Goal: Transaction & Acquisition: Purchase product/service

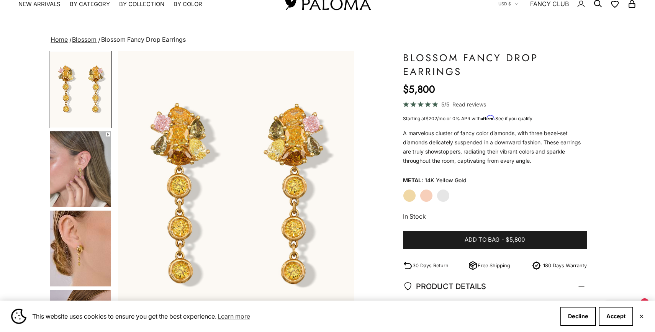
scroll to position [31, 0]
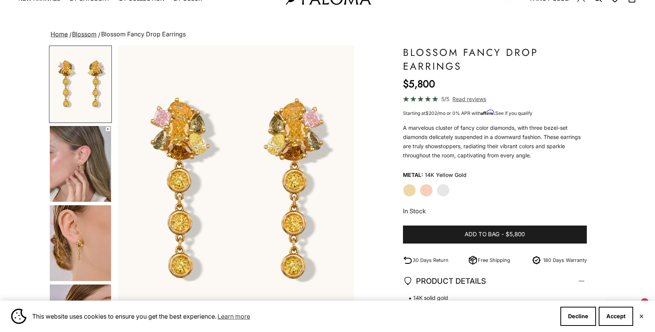
click at [90, 248] on img "Go to item 5" at bounding box center [80, 243] width 61 height 76
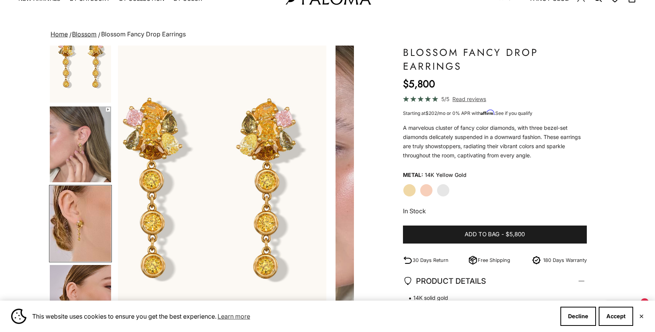
scroll to position [52, 0]
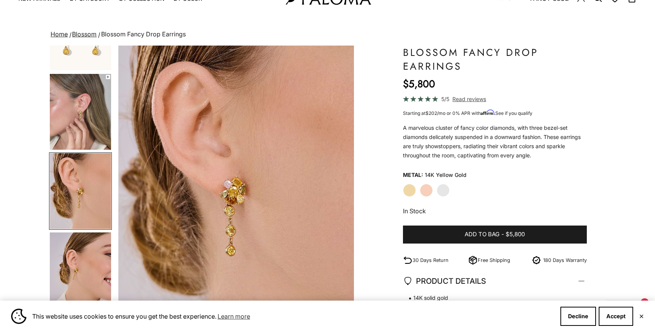
click at [81, 128] on img "Go to item 4" at bounding box center [80, 112] width 61 height 76
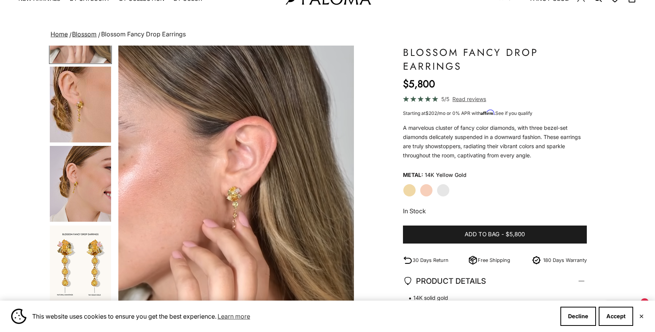
scroll to position [140, 0]
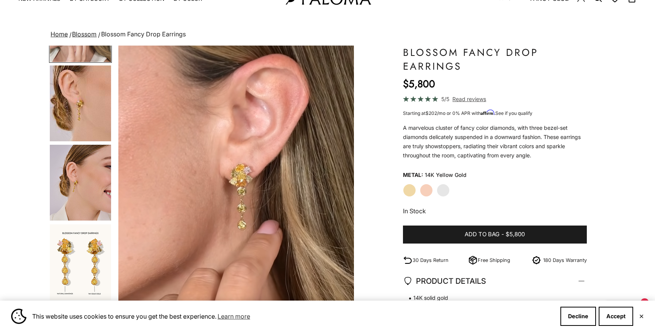
click at [75, 250] on img "Go to item 7" at bounding box center [80, 262] width 61 height 76
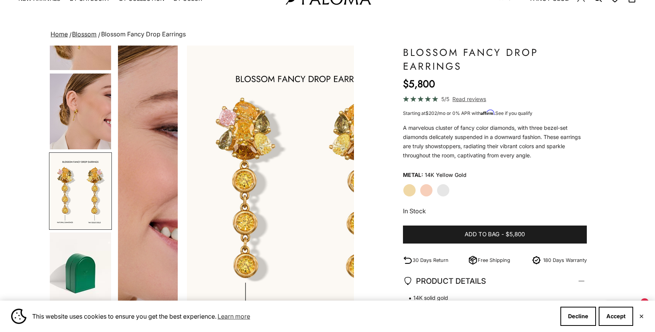
scroll to position [0, 979]
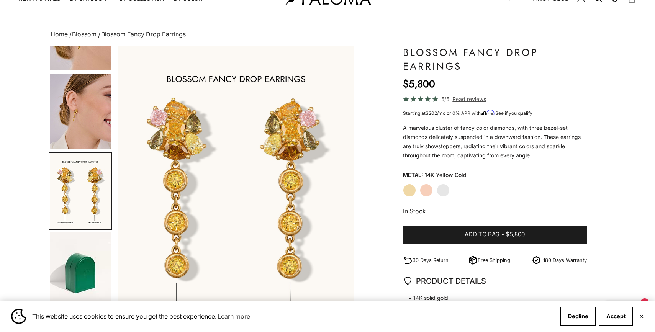
click at [94, 130] on img "Go to item 6" at bounding box center [80, 111] width 61 height 76
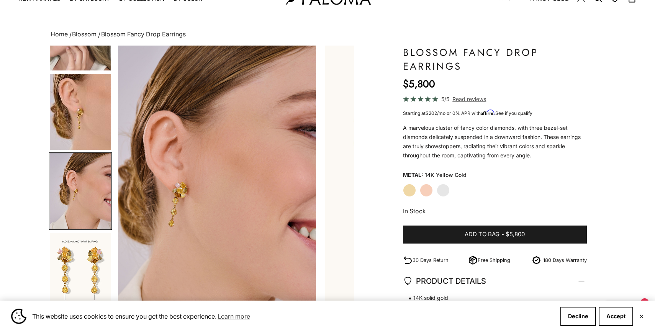
scroll to position [0, 734]
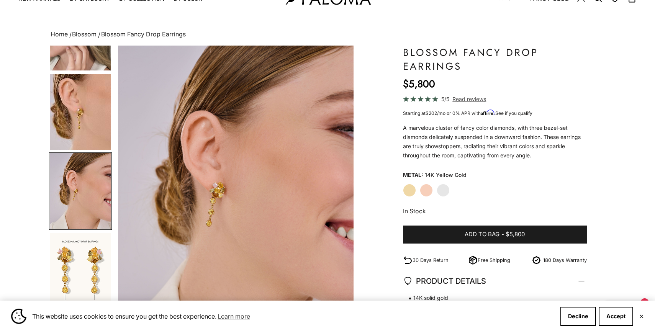
click at [443, 194] on label "White Gold" at bounding box center [442, 190] width 13 height 13
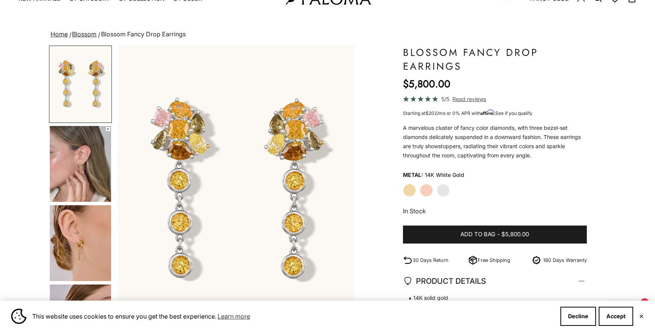
click at [410, 191] on label "Yellow Gold" at bounding box center [409, 190] width 13 height 13
